Goal: Find specific page/section: Find specific page/section

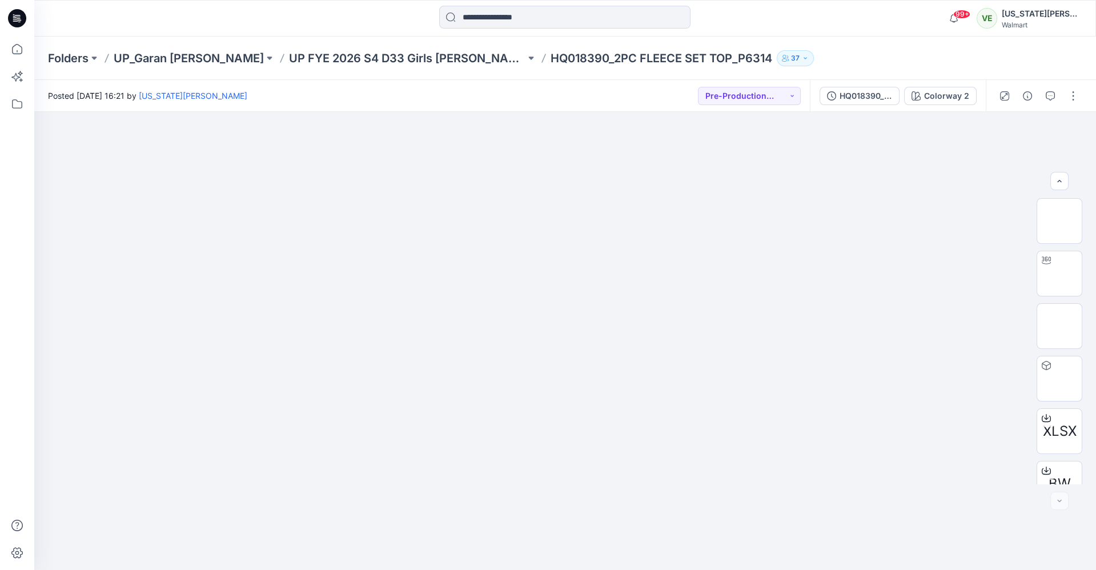
scroll to position [75, 0]
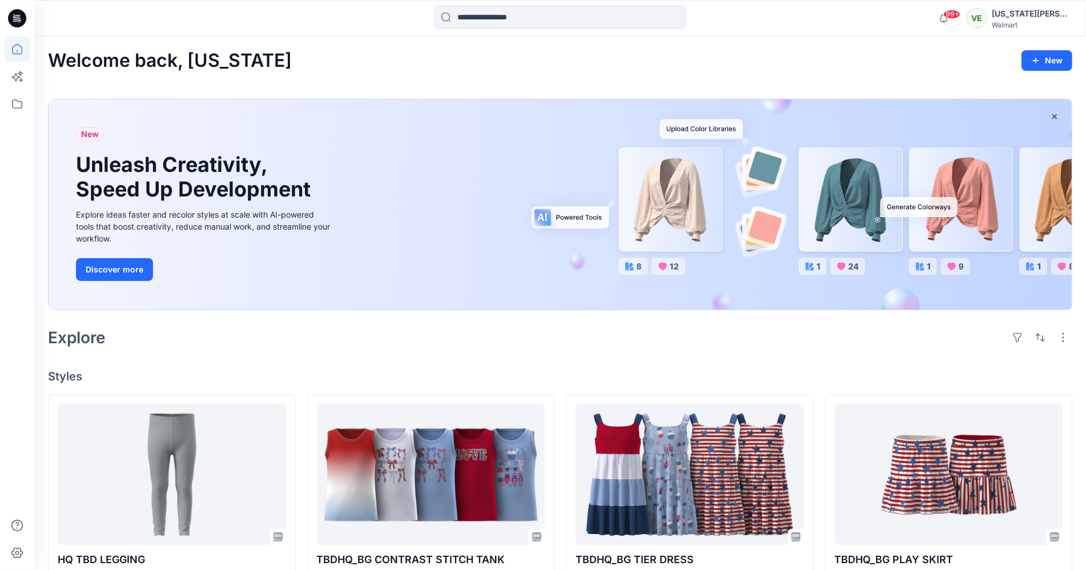
click at [16, 118] on div at bounding box center [17, 303] width 25 height 533
click at [16, 97] on icon at bounding box center [17, 103] width 25 height 25
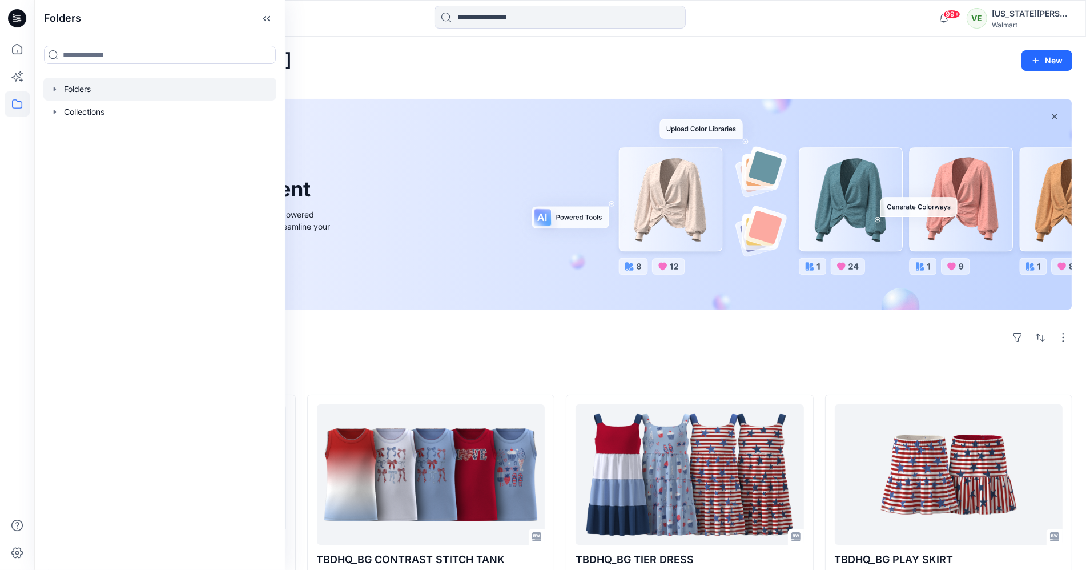
click at [90, 95] on div at bounding box center [159, 89] width 233 height 23
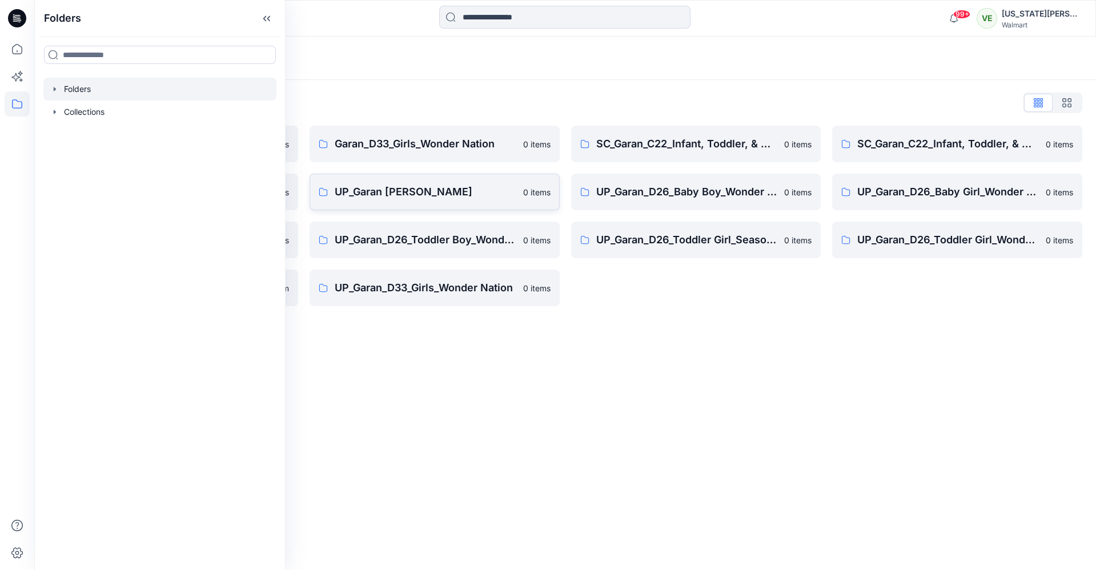
click at [395, 199] on p "UP_Garan [PERSON_NAME]" at bounding box center [426, 192] width 182 height 16
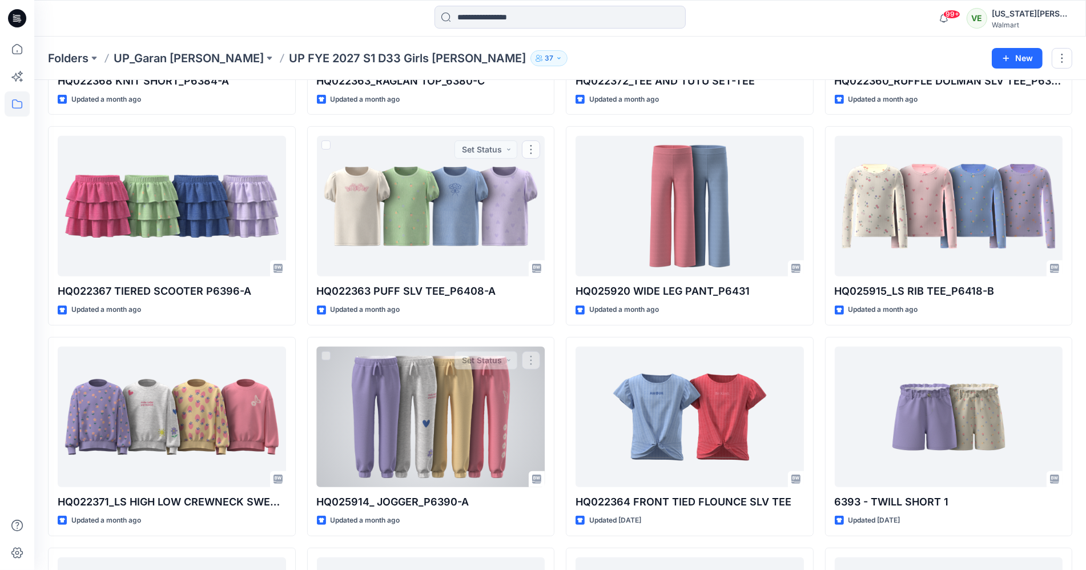
scroll to position [672, 0]
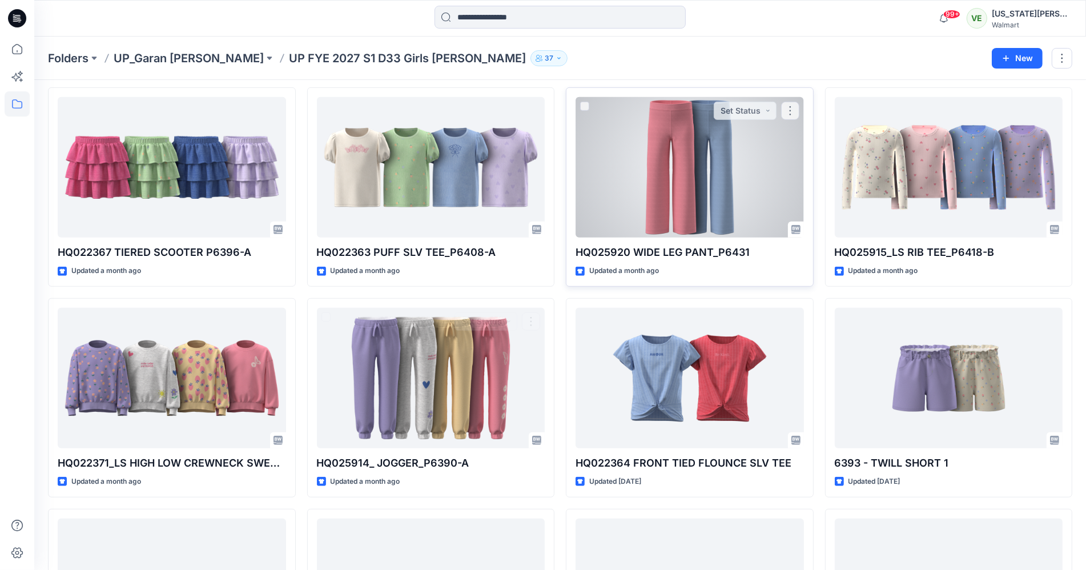
click at [612, 236] on div at bounding box center [690, 167] width 228 height 141
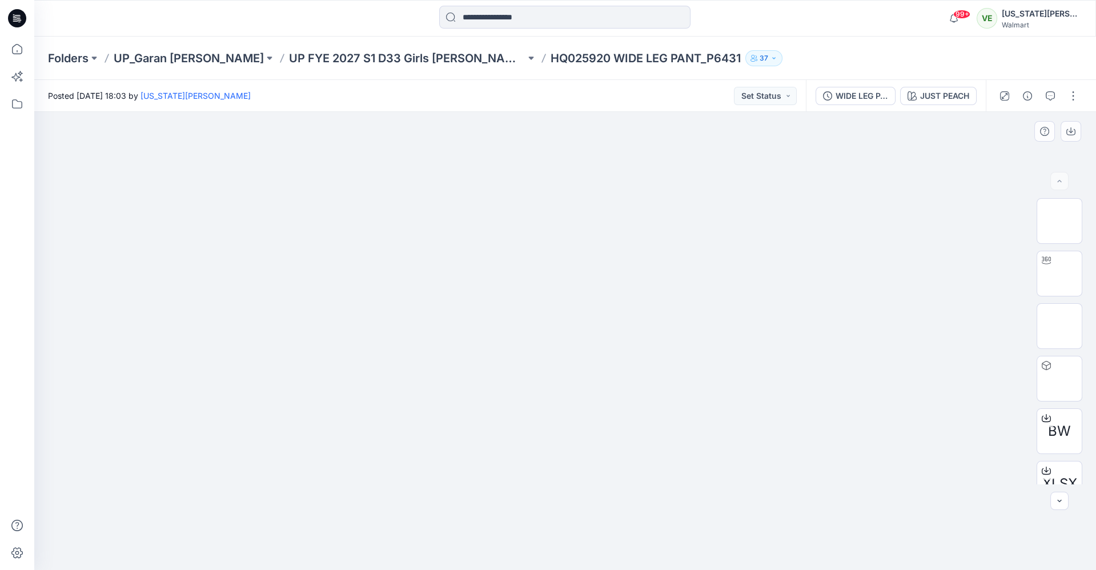
click at [1028, 272] on div "BW XLSX" at bounding box center [1059, 341] width 73 height 286
click at [1060, 274] on img at bounding box center [1060, 274] width 0 height 0
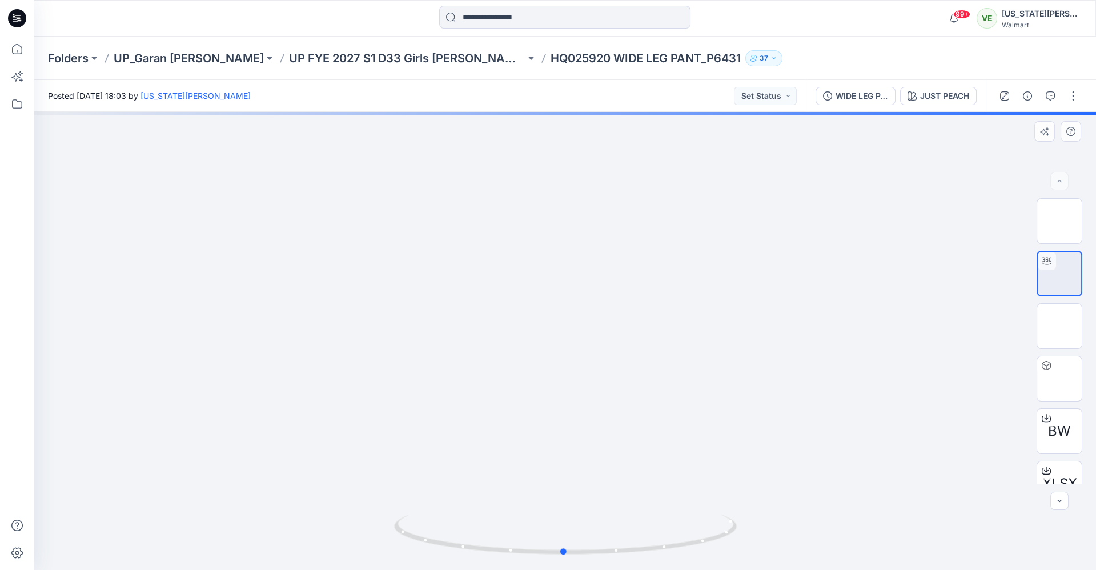
drag, startPoint x: 679, startPoint y: 467, endPoint x: 677, endPoint y: 423, distance: 43.4
click at [677, 423] on div at bounding box center [565, 341] width 1062 height 458
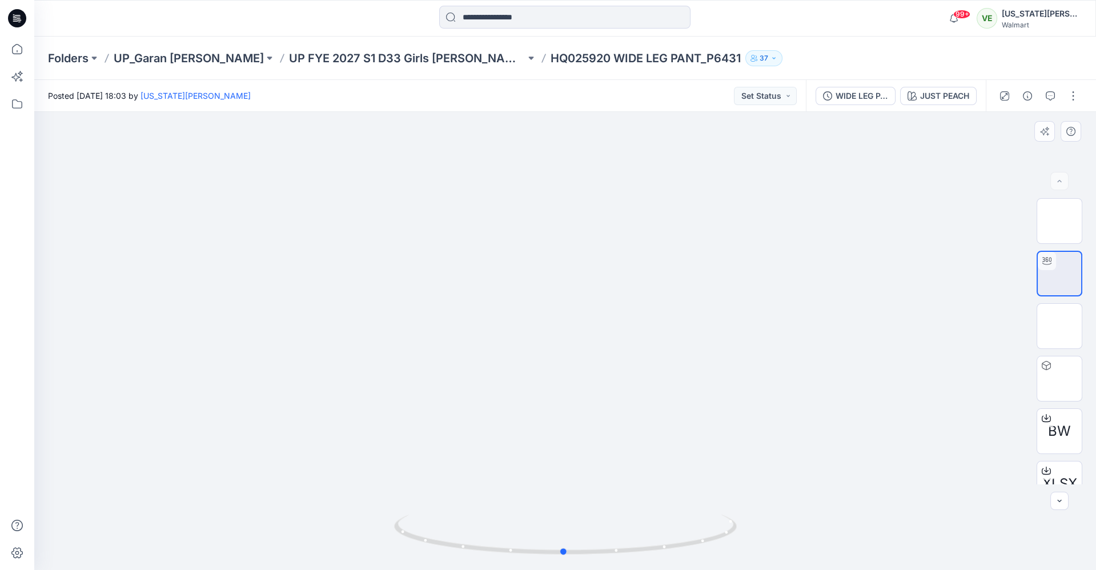
drag, startPoint x: 635, startPoint y: 475, endPoint x: 635, endPoint y: 447, distance: 27.4
click at [635, 447] on div at bounding box center [565, 341] width 1062 height 458
